Goal: Task Accomplishment & Management: Use online tool/utility

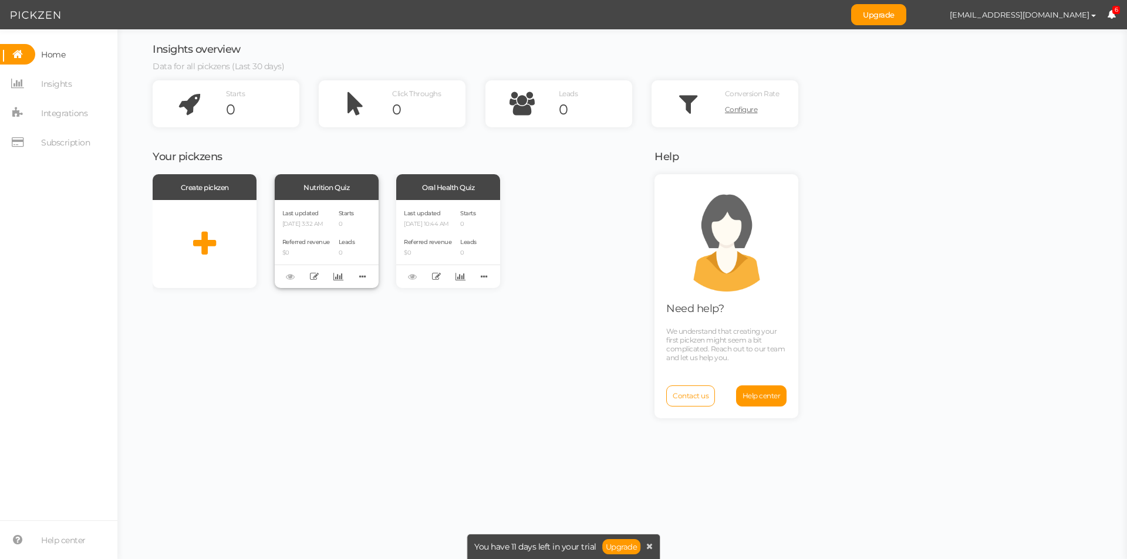
click at [306, 213] on span "Last updated" at bounding box center [300, 214] width 36 height 8
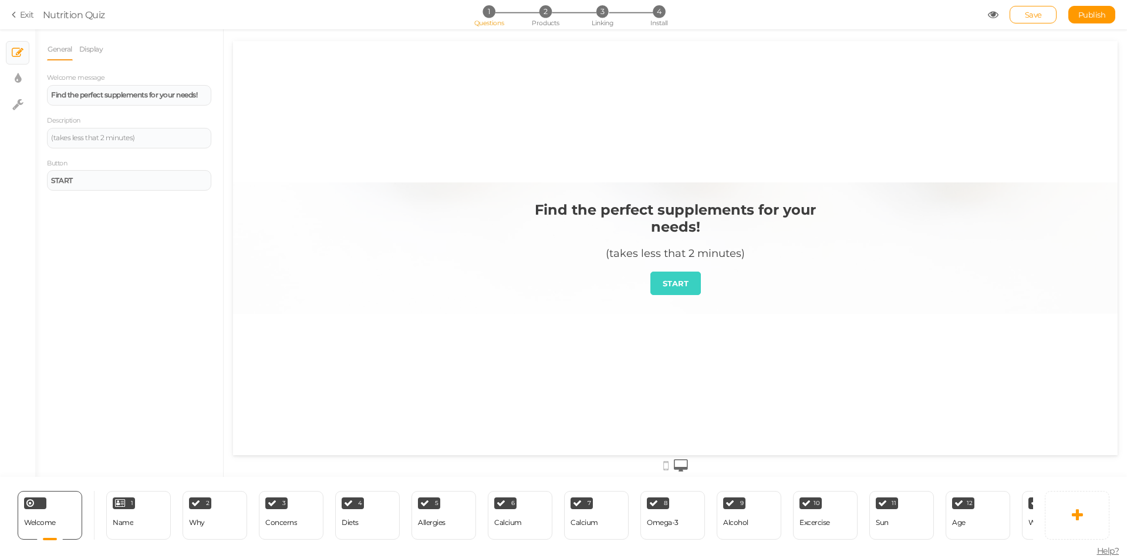
click at [437, 304] on div at bounding box center [675, 248] width 885 height 131
click at [127, 513] on div "Name" at bounding box center [123, 523] width 21 height 21
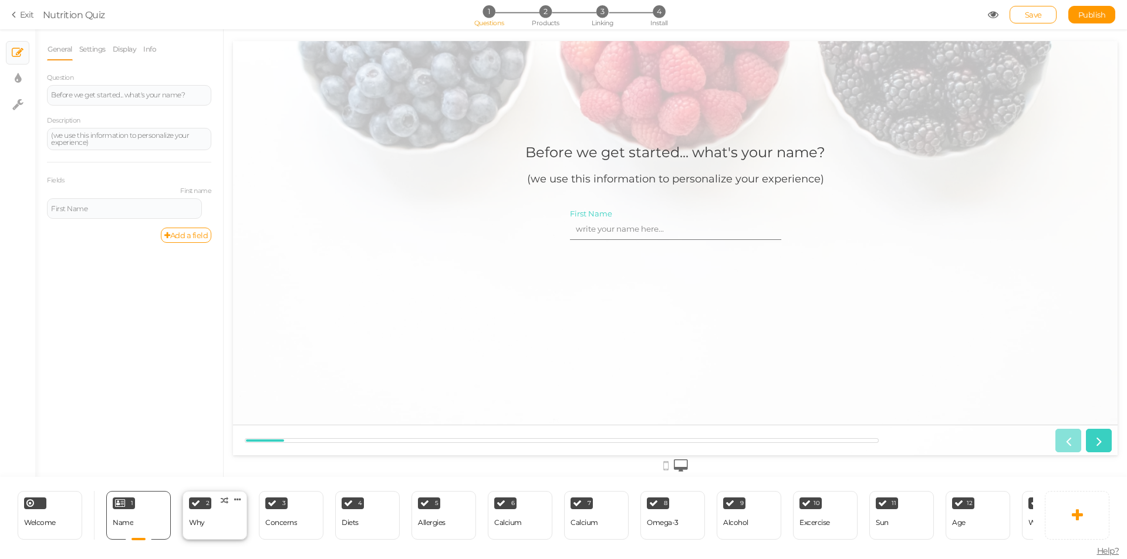
click at [213, 522] on div "2 Why × Define the conditions to show this slide. Clone Change type Delete" at bounding box center [215, 515] width 65 height 49
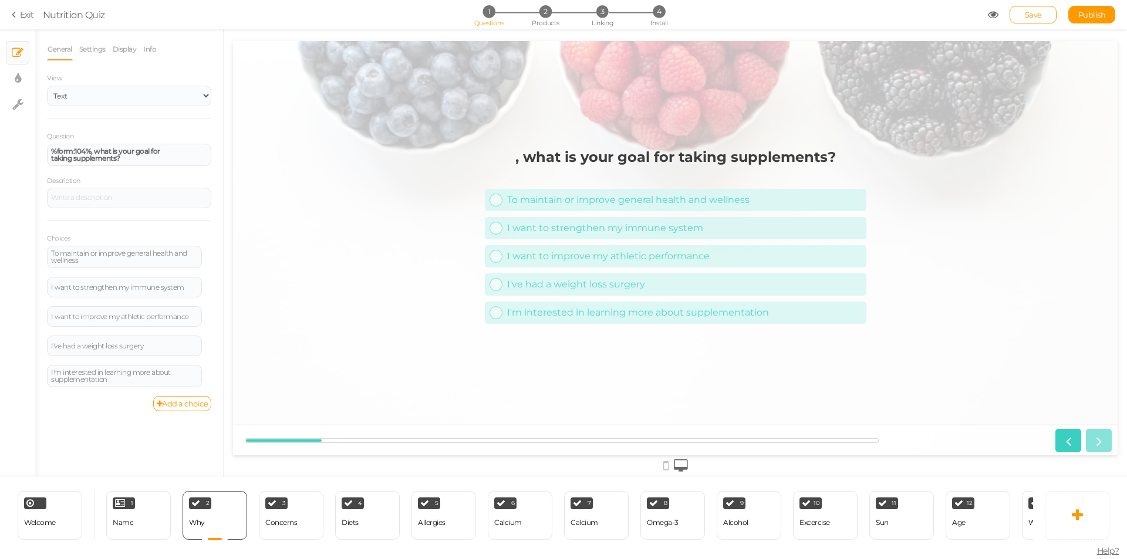
click at [522, 155] on strong ", what is your goal for taking supplements?" at bounding box center [675, 157] width 321 height 17
click at [286, 525] on div "Concerns" at bounding box center [281, 523] width 32 height 21
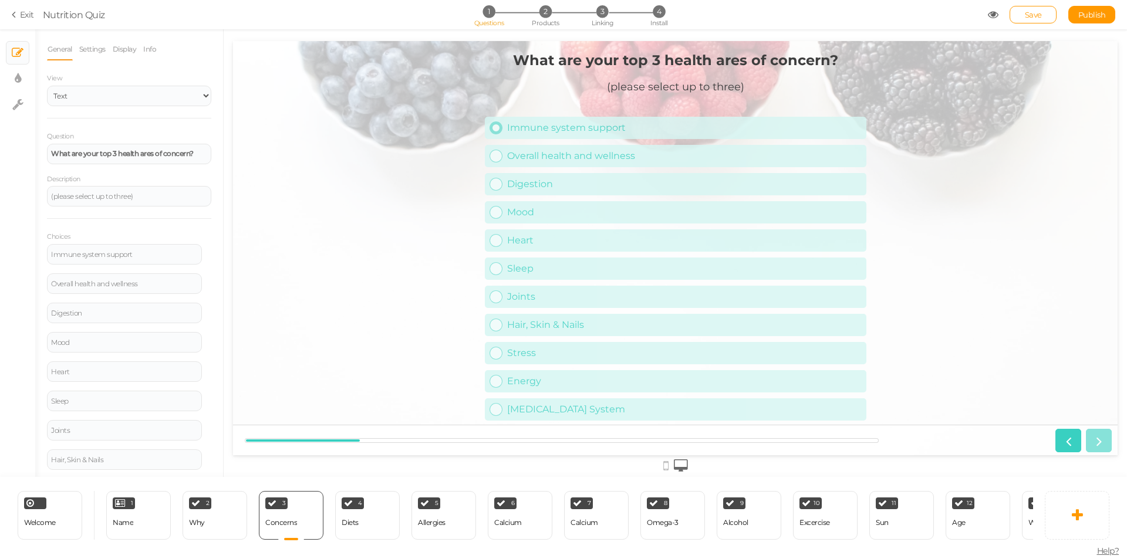
click at [523, 127] on div "Immune system support" at bounding box center [684, 127] width 355 height 11
click at [525, 156] on div "Overall health and wellness" at bounding box center [684, 155] width 355 height 11
click at [496, 127] on icon at bounding box center [496, 128] width 8 height 8
click at [360, 518] on div "4 Diets × Define the conditions to show this slide. Clone Change type Delete" at bounding box center [367, 515] width 65 height 49
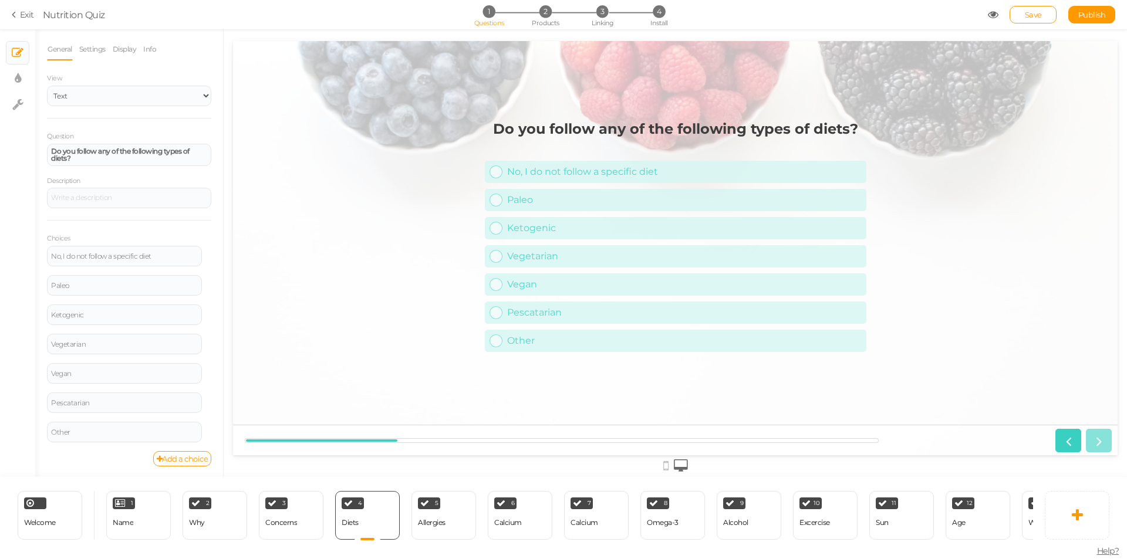
click at [14, 13] on icon at bounding box center [16, 14] width 8 height 11
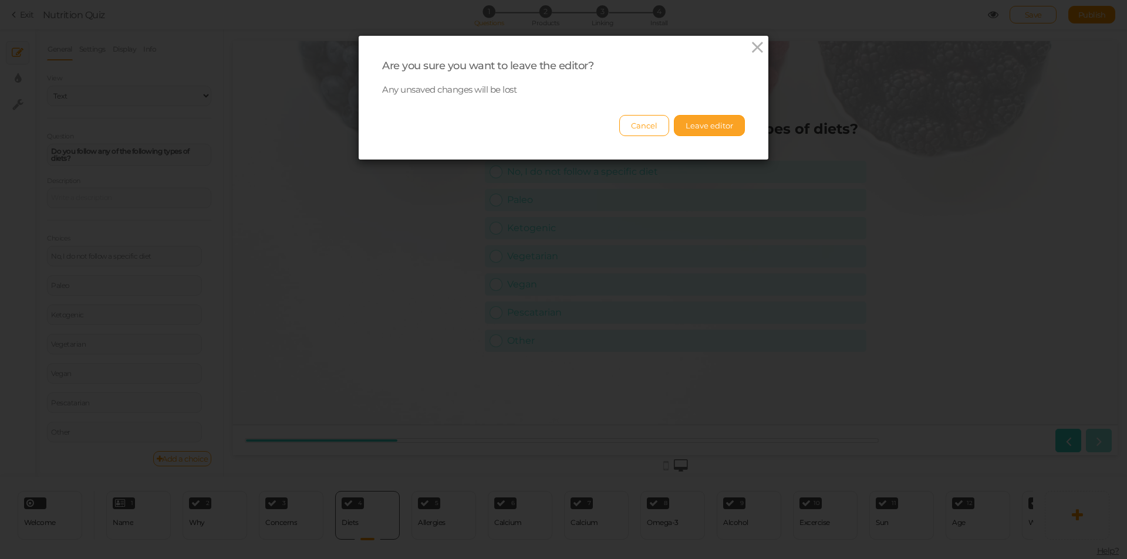
click at [696, 122] on button "Leave editor" at bounding box center [709, 125] width 71 height 21
